Goal: Find specific page/section

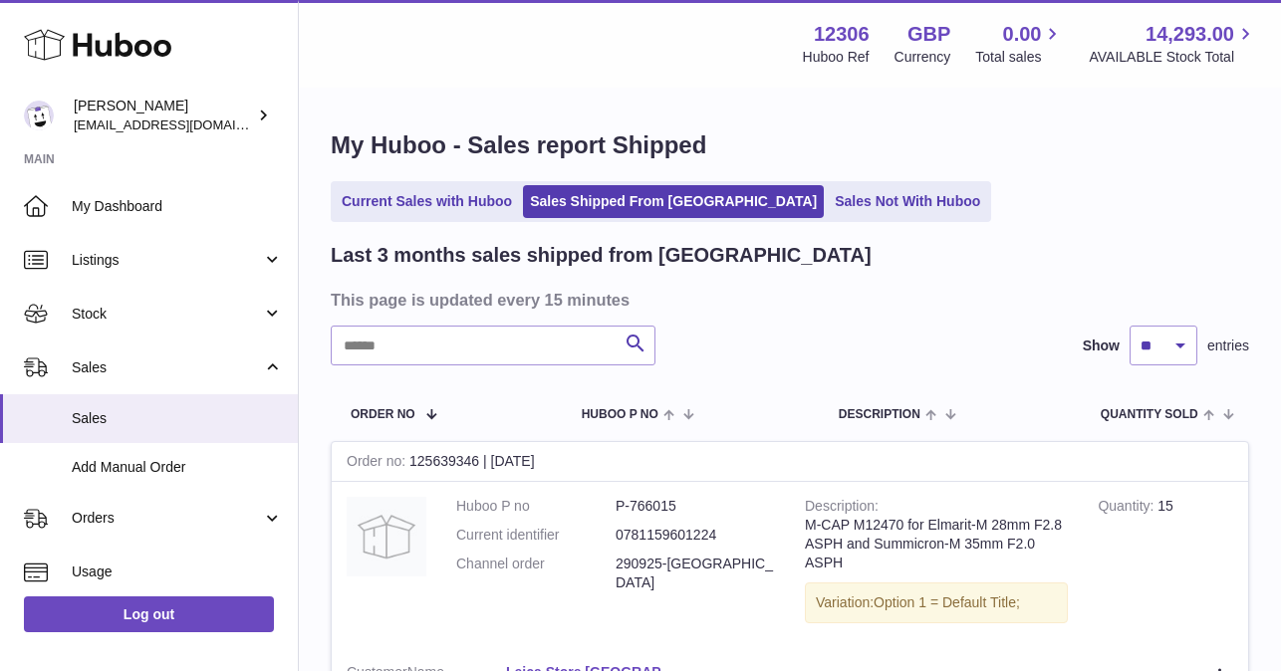
scroll to position [2995, 0]
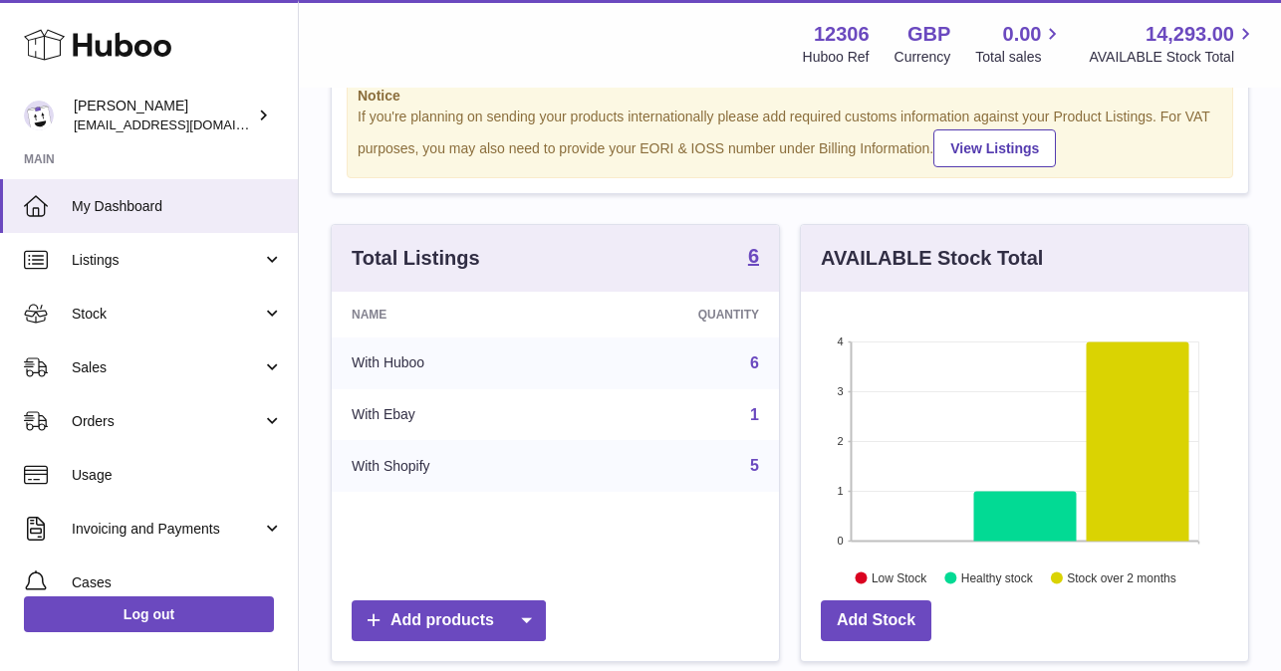
scroll to position [189, 0]
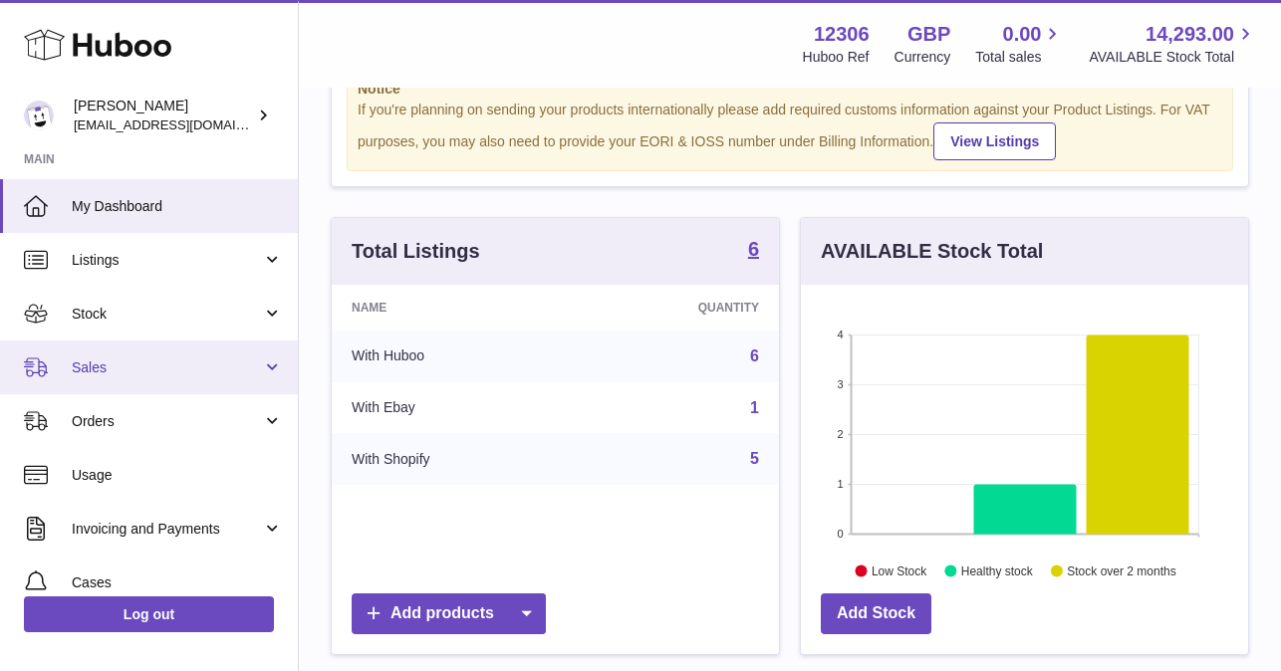
click at [122, 374] on span "Sales" at bounding box center [167, 368] width 190 height 19
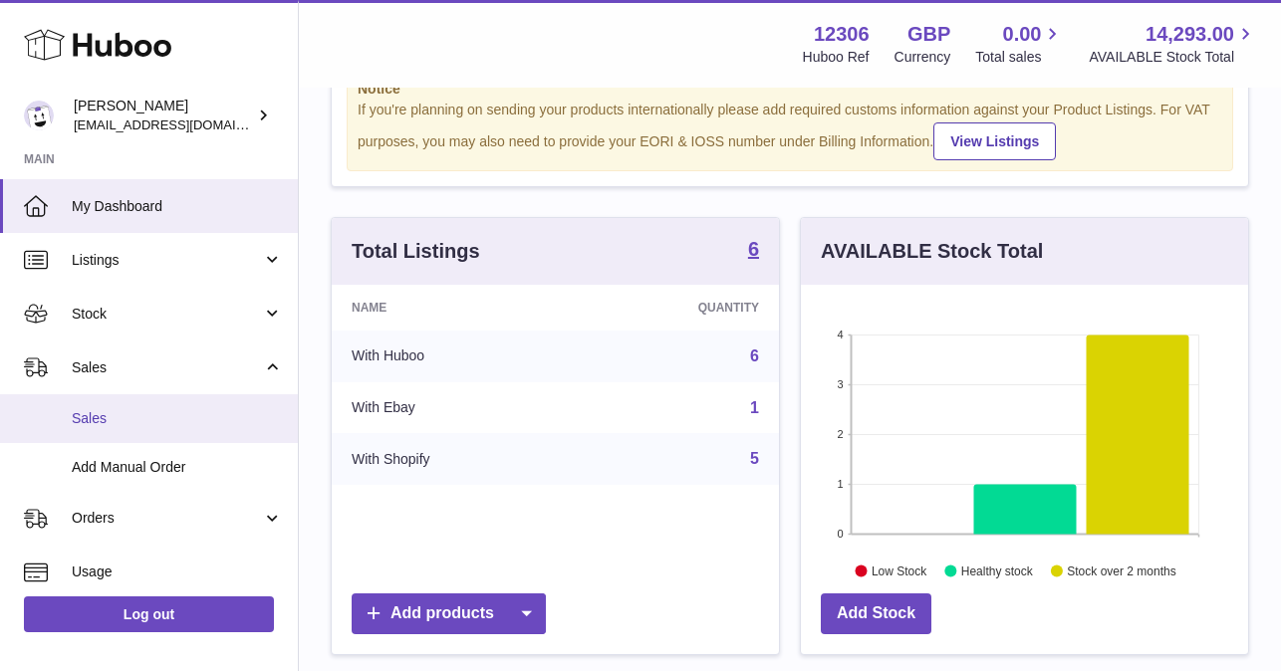
click at [116, 419] on span "Sales" at bounding box center [177, 418] width 211 height 19
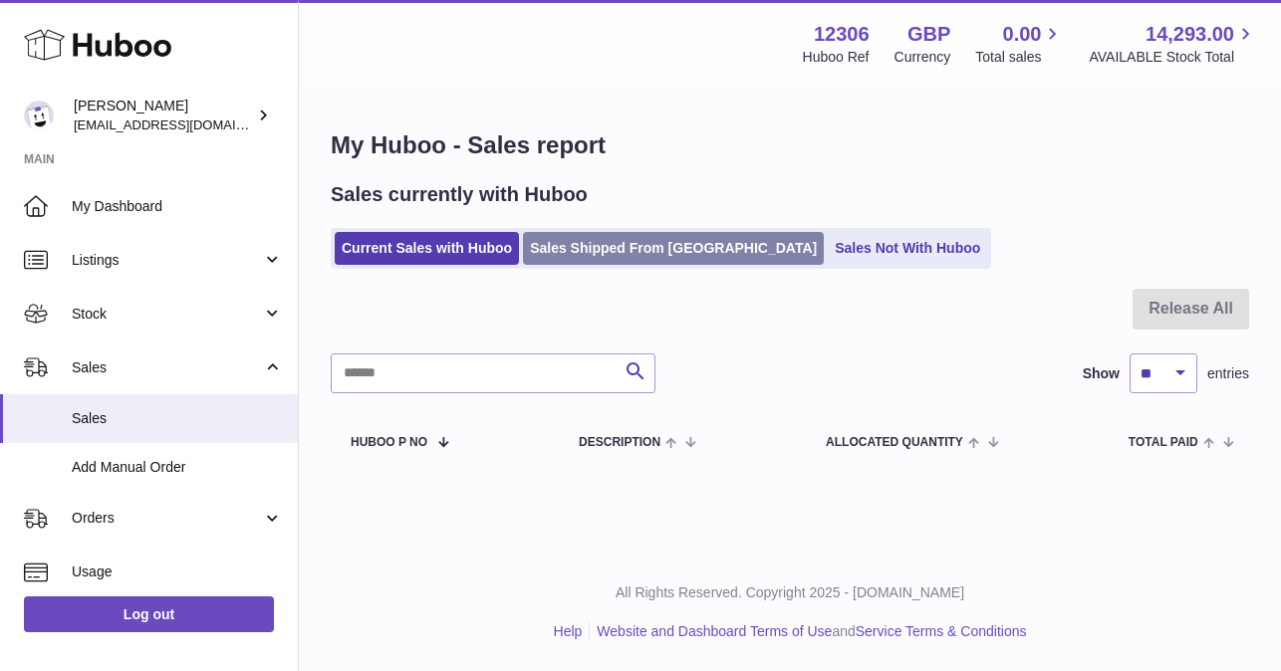
click at [616, 244] on link "Sales Shipped From [GEOGRAPHIC_DATA]" at bounding box center [673, 248] width 301 height 33
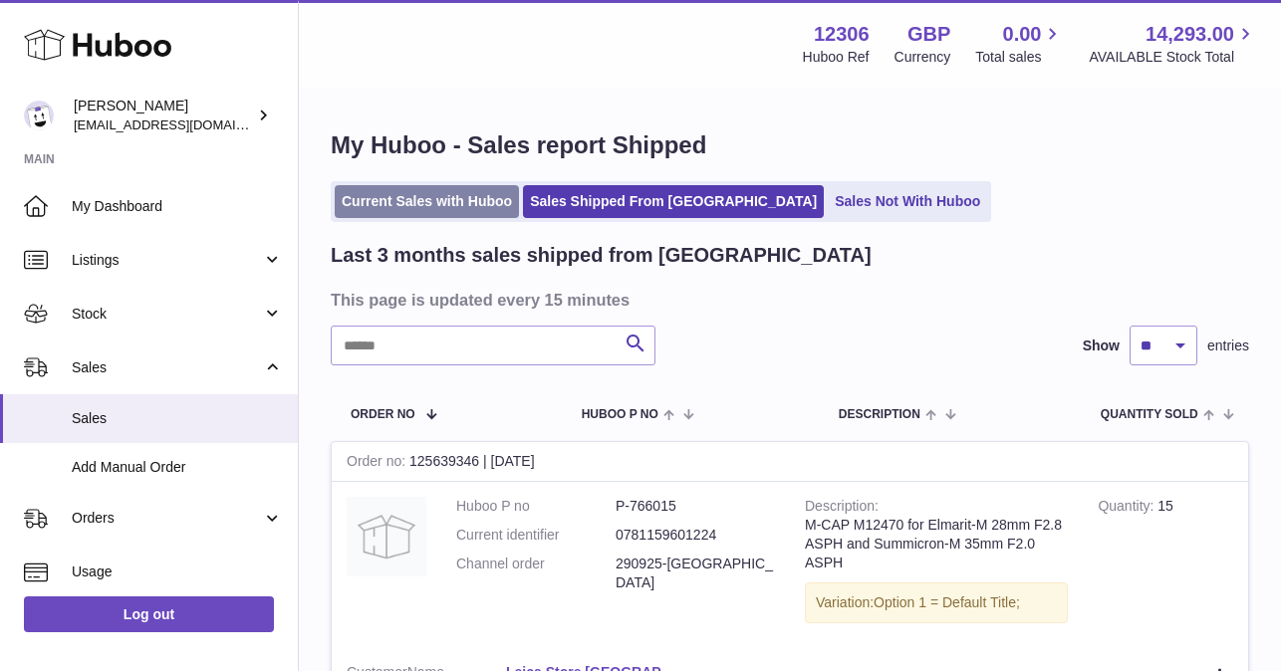
click at [375, 203] on link "Current Sales with Huboo" at bounding box center [427, 201] width 184 height 33
